Goal: Transaction & Acquisition: Purchase product/service

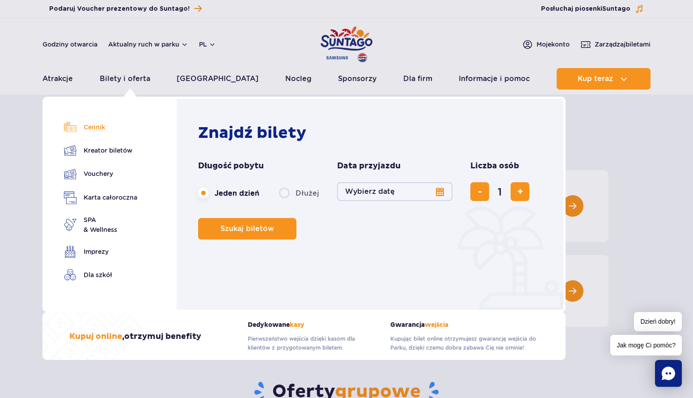
click at [105, 125] on link "Cennik" at bounding box center [100, 127] width 73 height 13
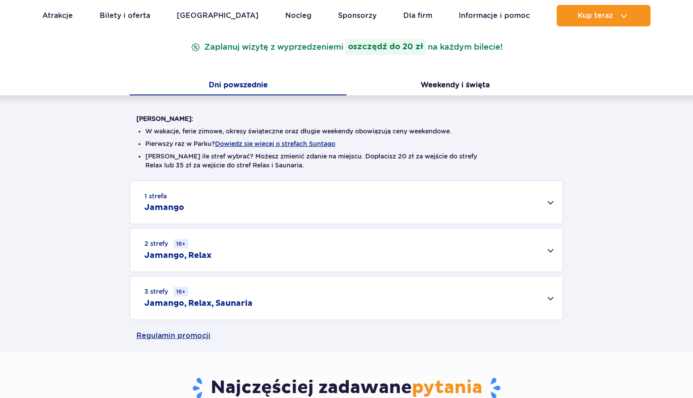
scroll to position [179, 0]
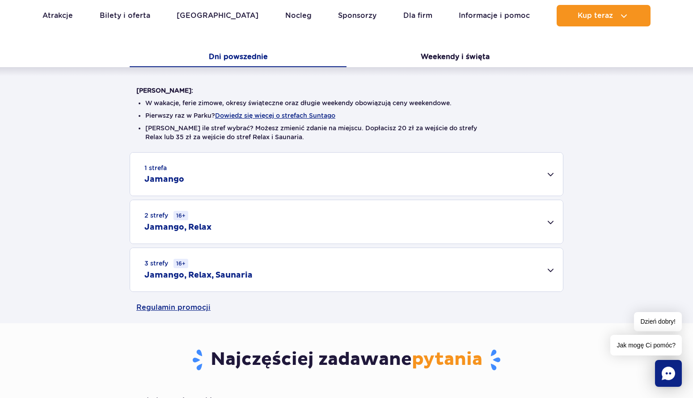
click at [220, 177] on div "1 strefa Jamango" at bounding box center [346, 174] width 433 height 43
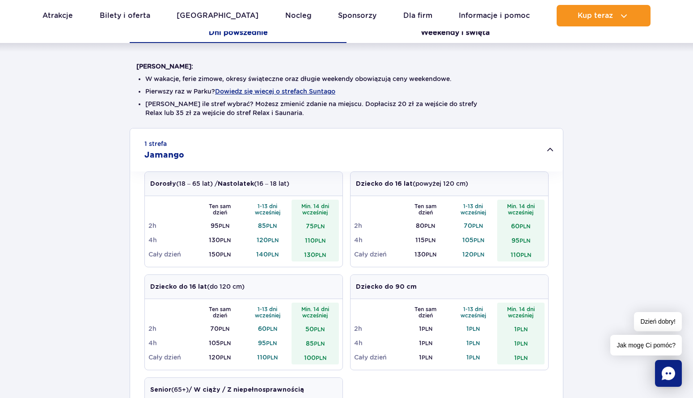
scroll to position [224, 0]
